Goal: Complete application form

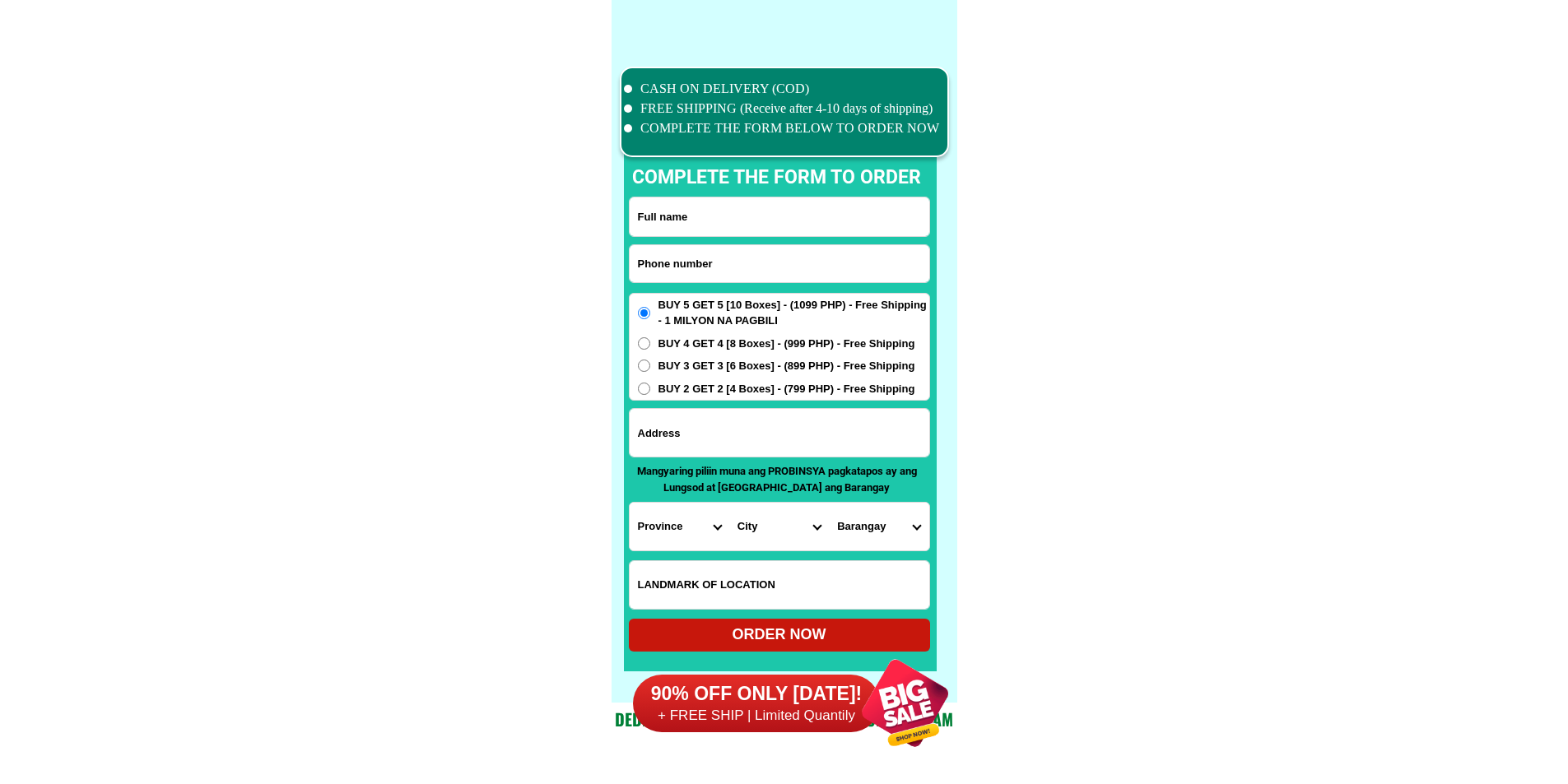
scroll to position [12786, 0]
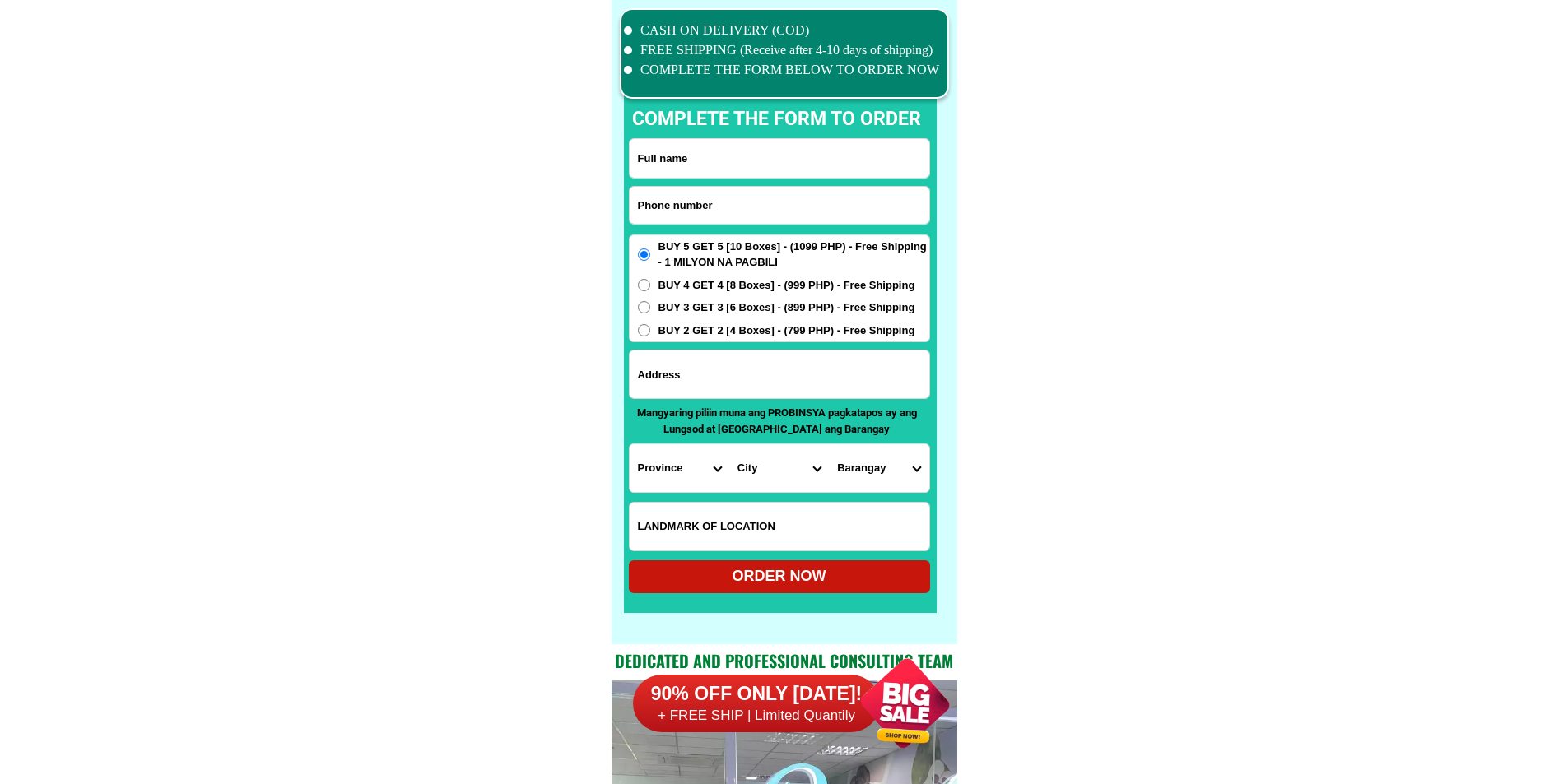
click at [758, 193] on input "Input phone_number" at bounding box center [779, 205] width 299 height 37
paste input "09535139602"
type input "09535139602"
drag, startPoint x: 757, startPoint y: 175, endPoint x: 760, endPoint y: 163, distance: 12.4
click at [759, 170] on input "Input full_name" at bounding box center [779, 159] width 299 height 39
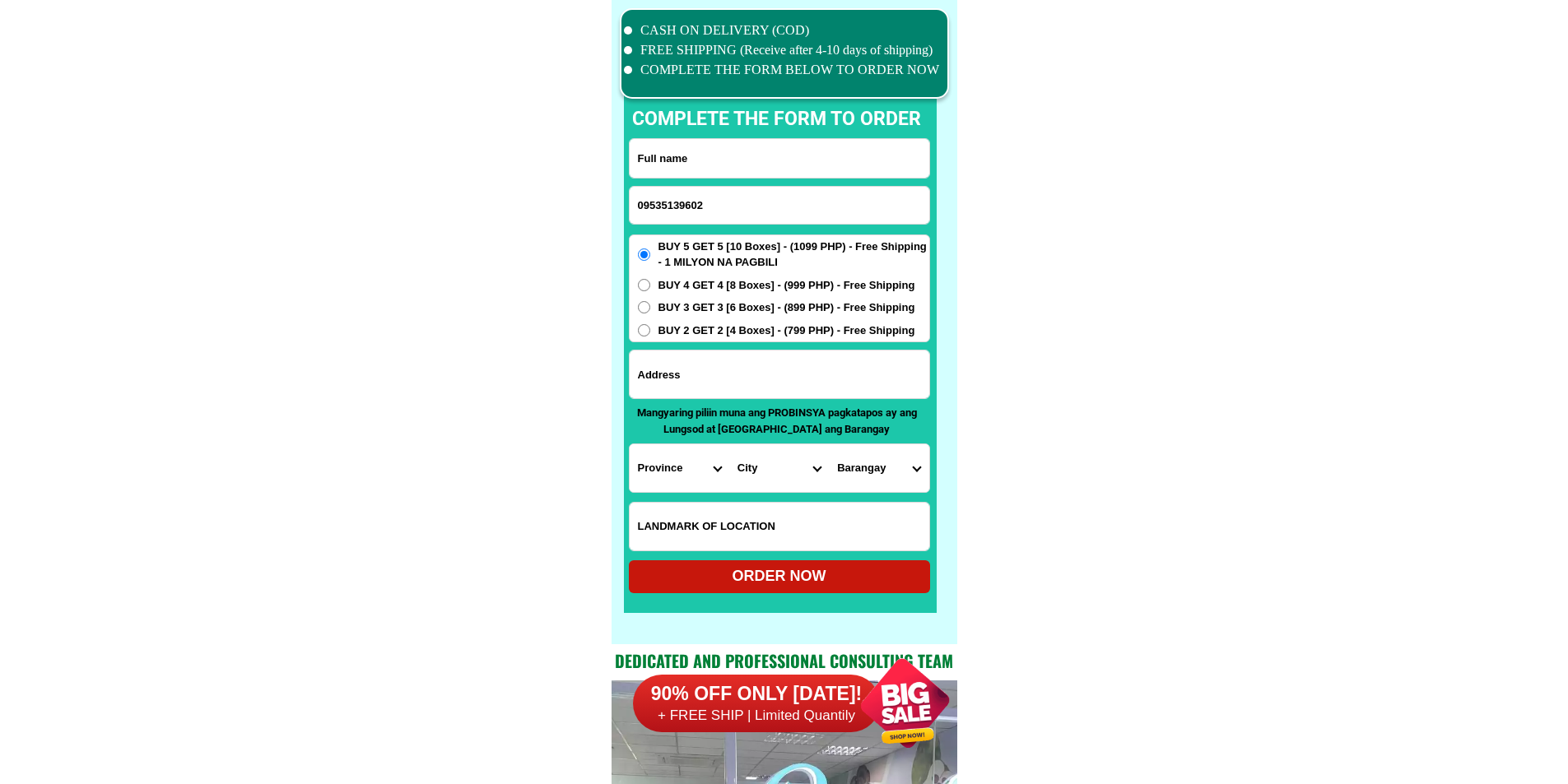
paste input "[PERSON_NAME]"
type input "[PERSON_NAME]"
click at [799, 379] on input "Input address" at bounding box center [779, 374] width 299 height 47
paste input "Purok BlessPanacañ. ,2NArra Palawan"
type input "Purok BlessPanacañ. ,2NArra Palawan"
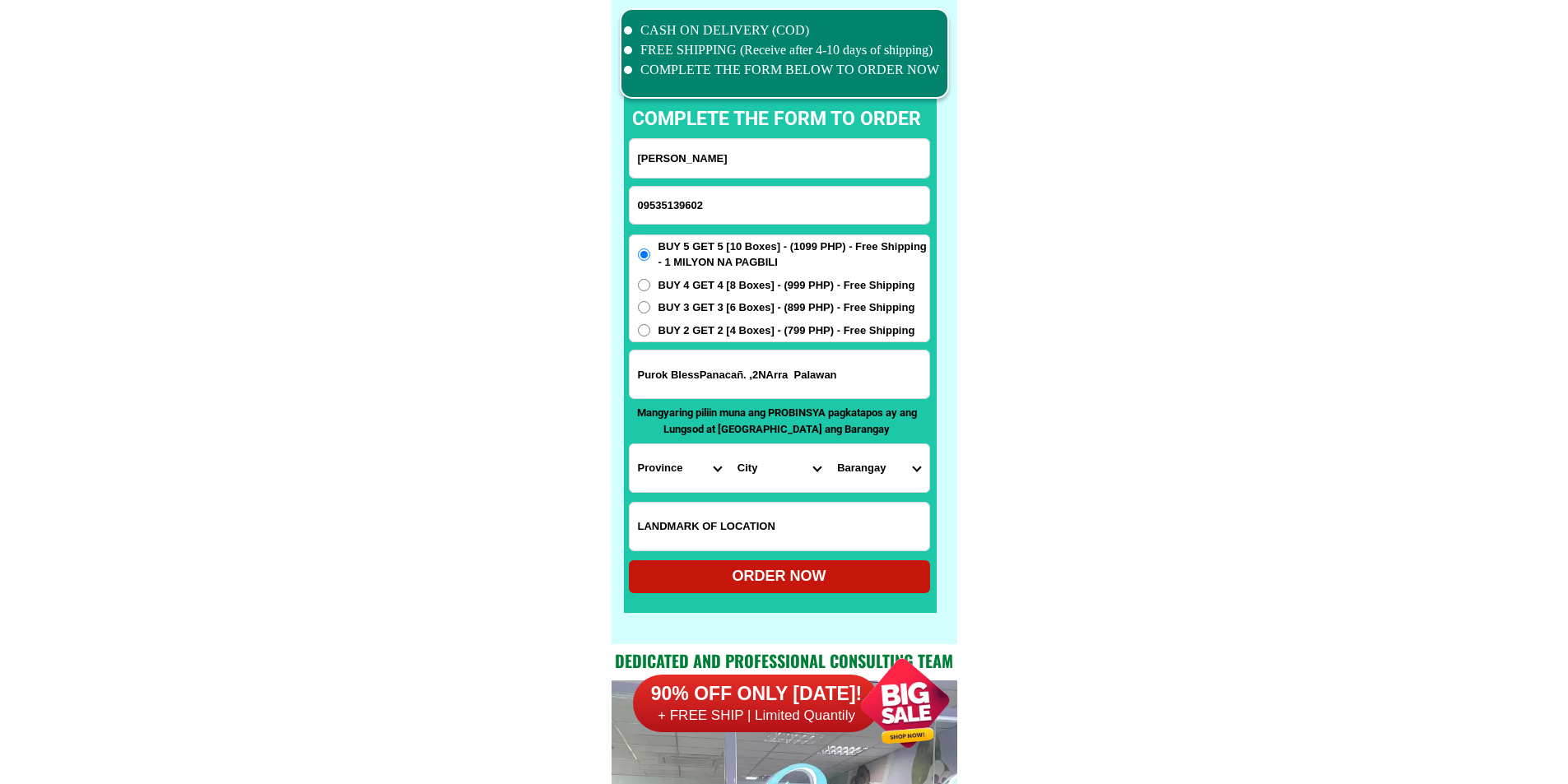
click at [664, 473] on select "Province [GEOGRAPHIC_DATA] [GEOGRAPHIC_DATA][PERSON_NAME][GEOGRAPHIC_DATA][GEOG…" at bounding box center [680, 468] width 100 height 47
select select "63_811"
drag, startPoint x: 997, startPoint y: 503, endPoint x: 926, endPoint y: 508, distance: 71.2
click at [758, 468] on select "City Aborlan [PERSON_NAME] Brookes-point [GEOGRAPHIC_DATA][PERSON_NAME][GEOGRAP…" at bounding box center [779, 468] width 100 height 47
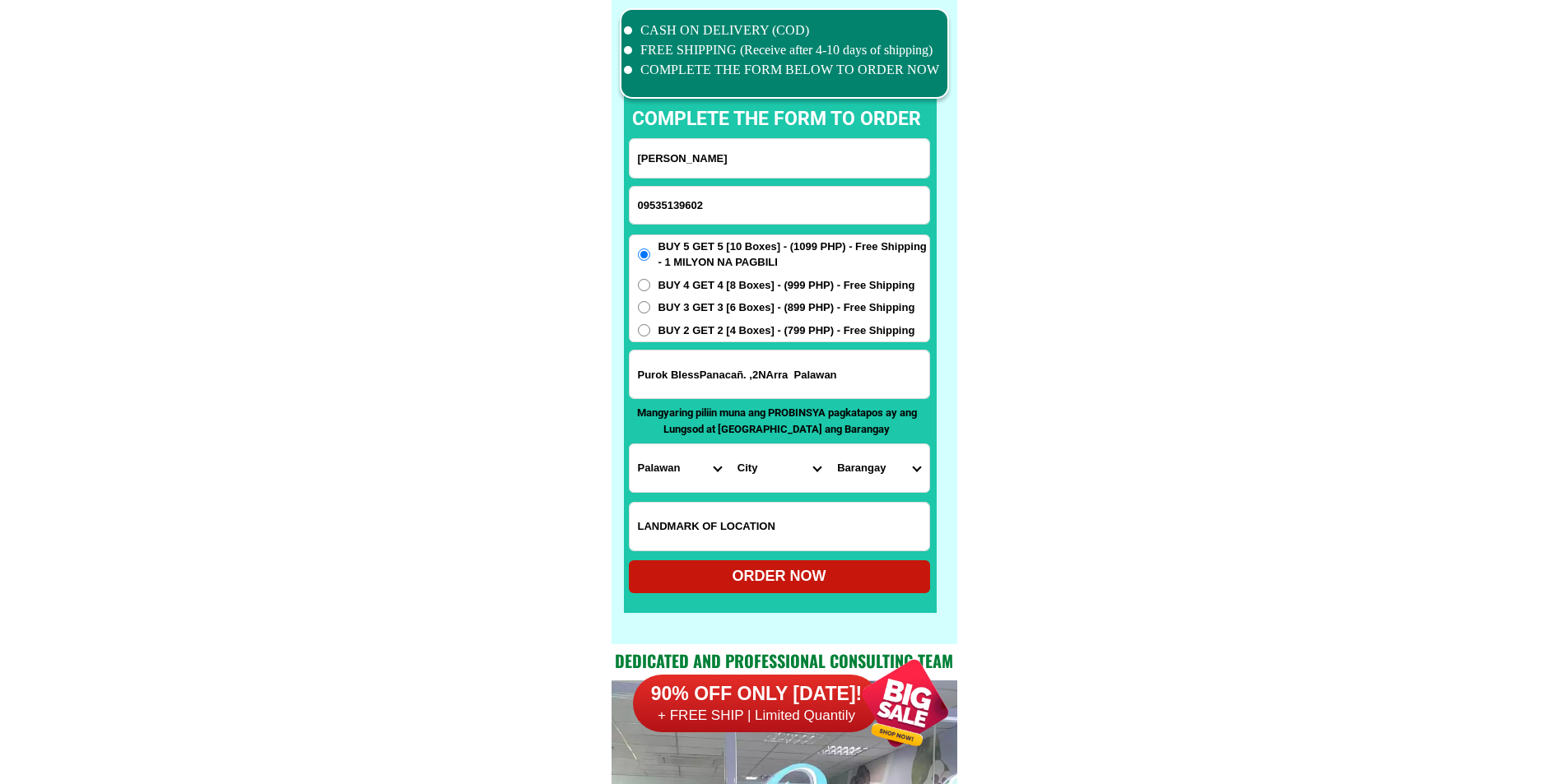
select select "63_811776"
drag, startPoint x: 1157, startPoint y: 511, endPoint x: 1078, endPoint y: 516, distance: 79.2
click at [859, 450] on select "Barangay Antipuluan Aramaywan [GEOGRAPHIC_DATA] sikat [GEOGRAPHIC_DATA]-[GEOGRA…" at bounding box center [878, 468] width 100 height 47
select select "63_8117767314"
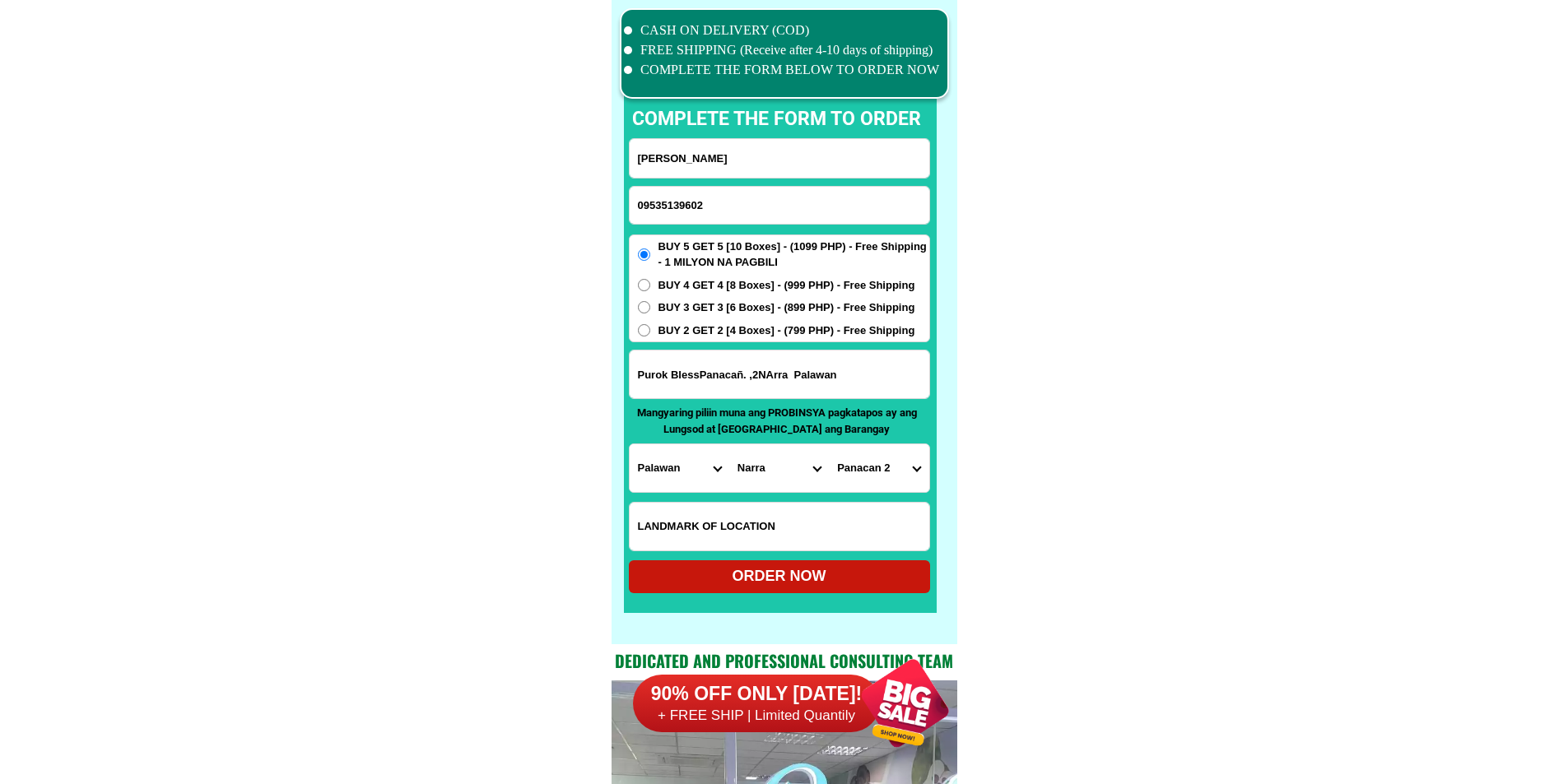
click at [886, 571] on div "ORDER NOW" at bounding box center [779, 576] width 301 height 22
radio input "true"
